Goal: Find specific page/section: Find specific page/section

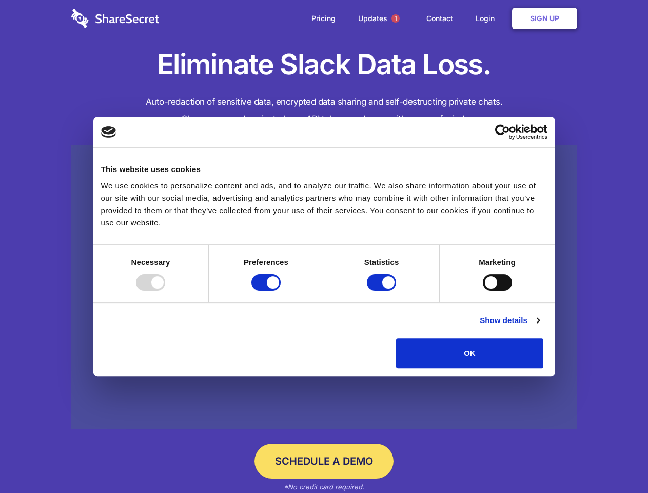
click at [165, 291] on div at bounding box center [150, 282] width 29 height 16
click at [281, 291] on input "Preferences" at bounding box center [266, 282] width 29 height 16
checkbox input "false"
click at [383, 291] on input "Statistics" at bounding box center [381, 282] width 29 height 16
checkbox input "false"
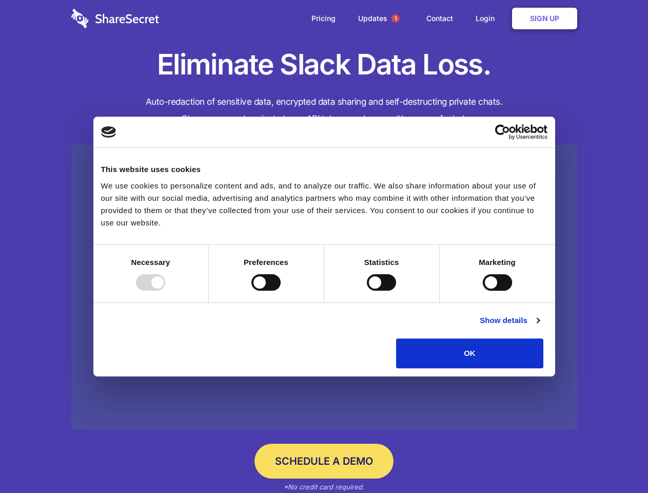
click at [483, 291] on input "Marketing" at bounding box center [497, 282] width 29 height 16
checkbox input "true"
click at [540, 327] on link "Show details" at bounding box center [510, 320] width 60 height 12
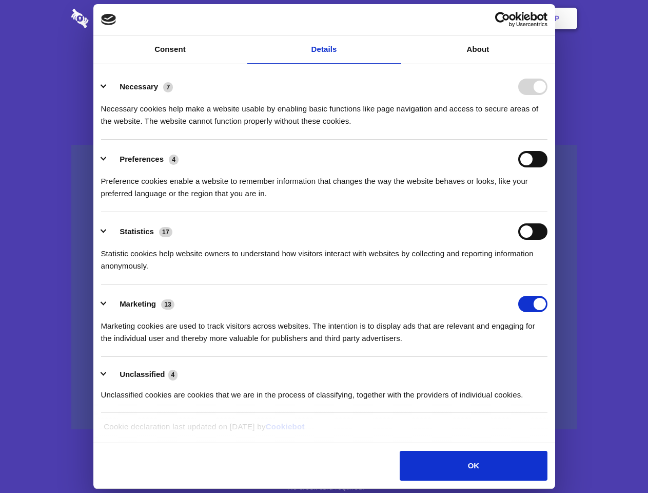
click at [548, 95] on div "Necessary 7" at bounding box center [324, 87] width 447 height 16
click at [395, 18] on span "1" at bounding box center [396, 18] width 8 height 8
